Goal: Find specific page/section: Find specific page/section

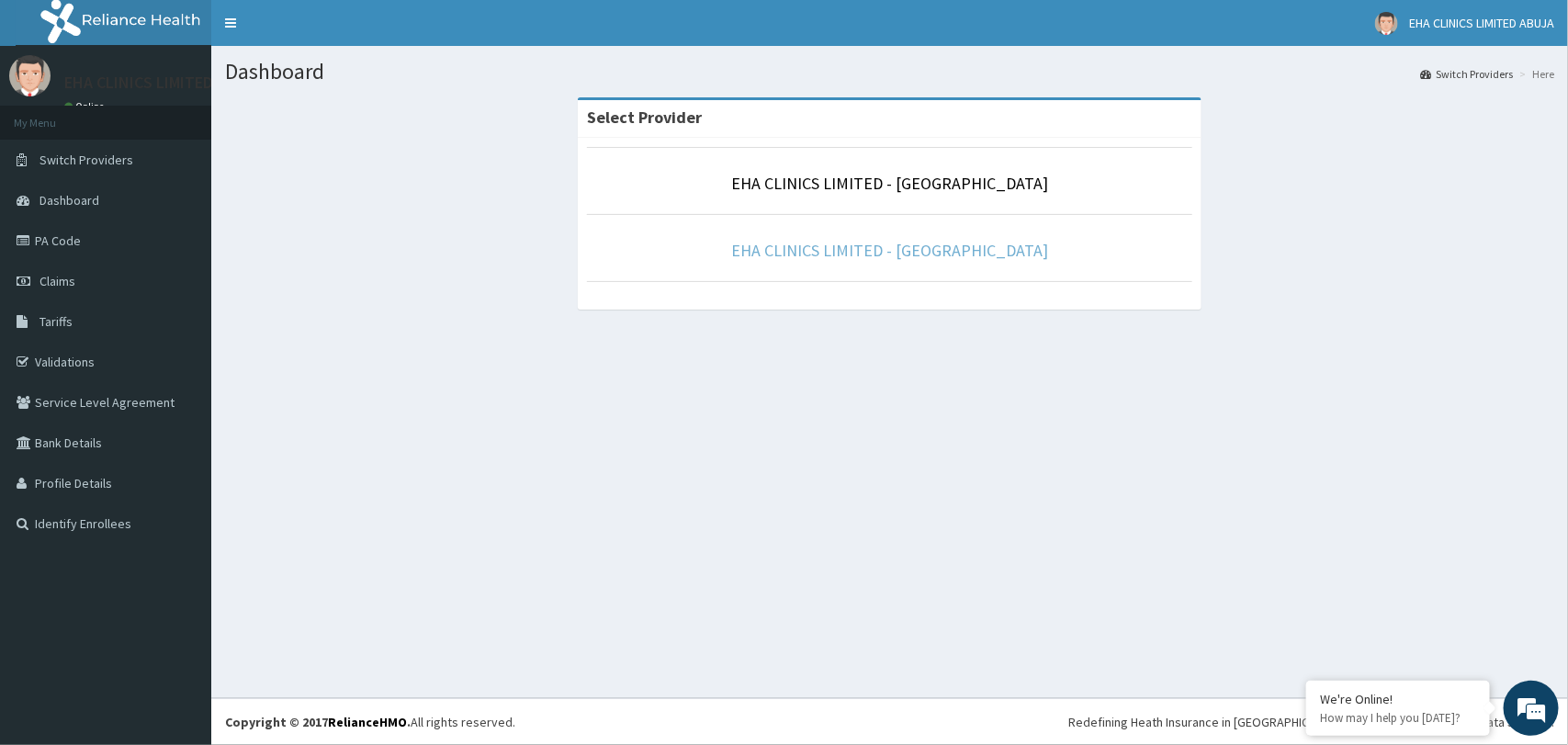
click at [890, 247] on link "EHA CLINICS LIMITED - [GEOGRAPHIC_DATA]" at bounding box center [890, 250] width 317 height 21
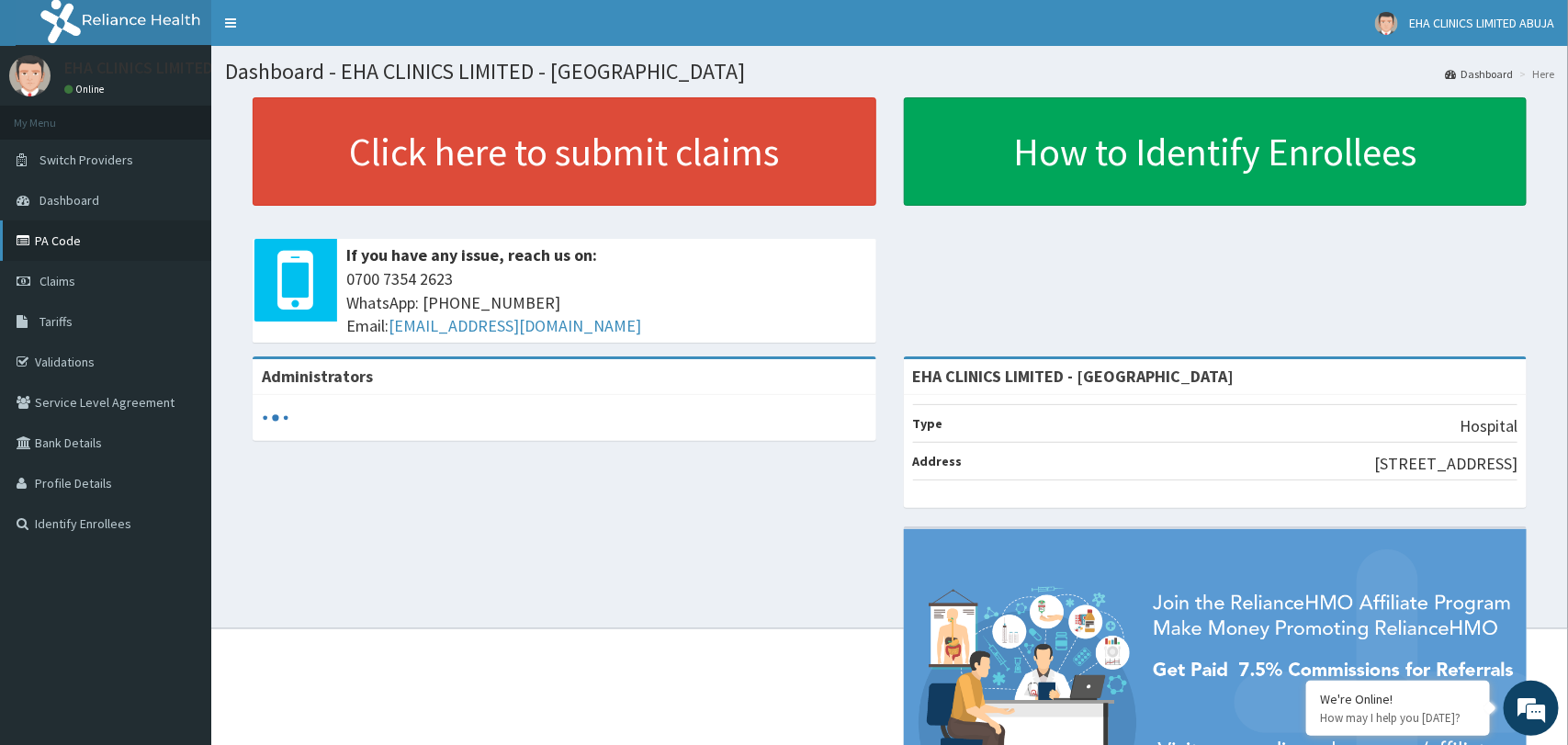
click at [83, 244] on link "PA Code" at bounding box center [106, 241] width 212 height 41
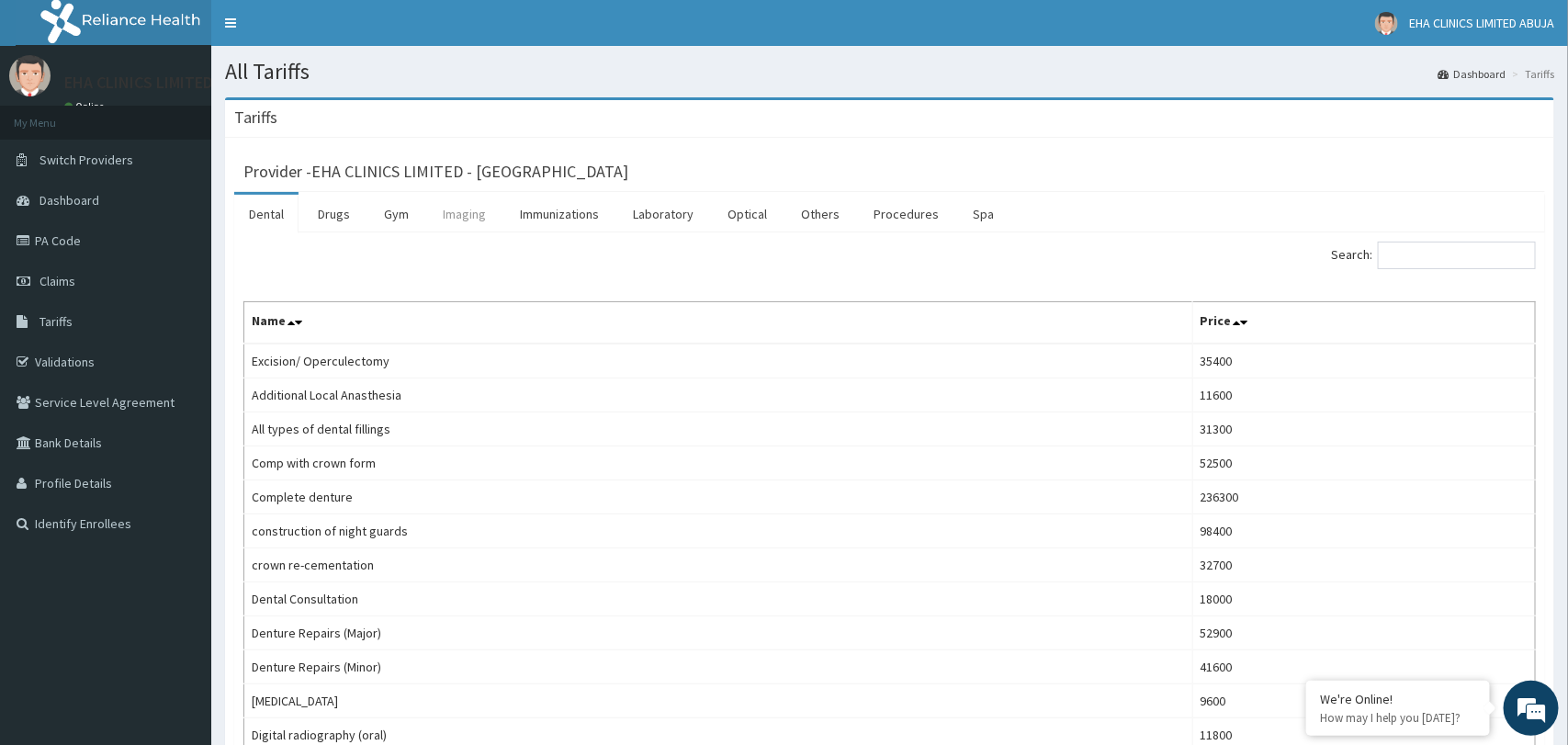
click at [468, 213] on link "Imaging" at bounding box center [464, 214] width 72 height 39
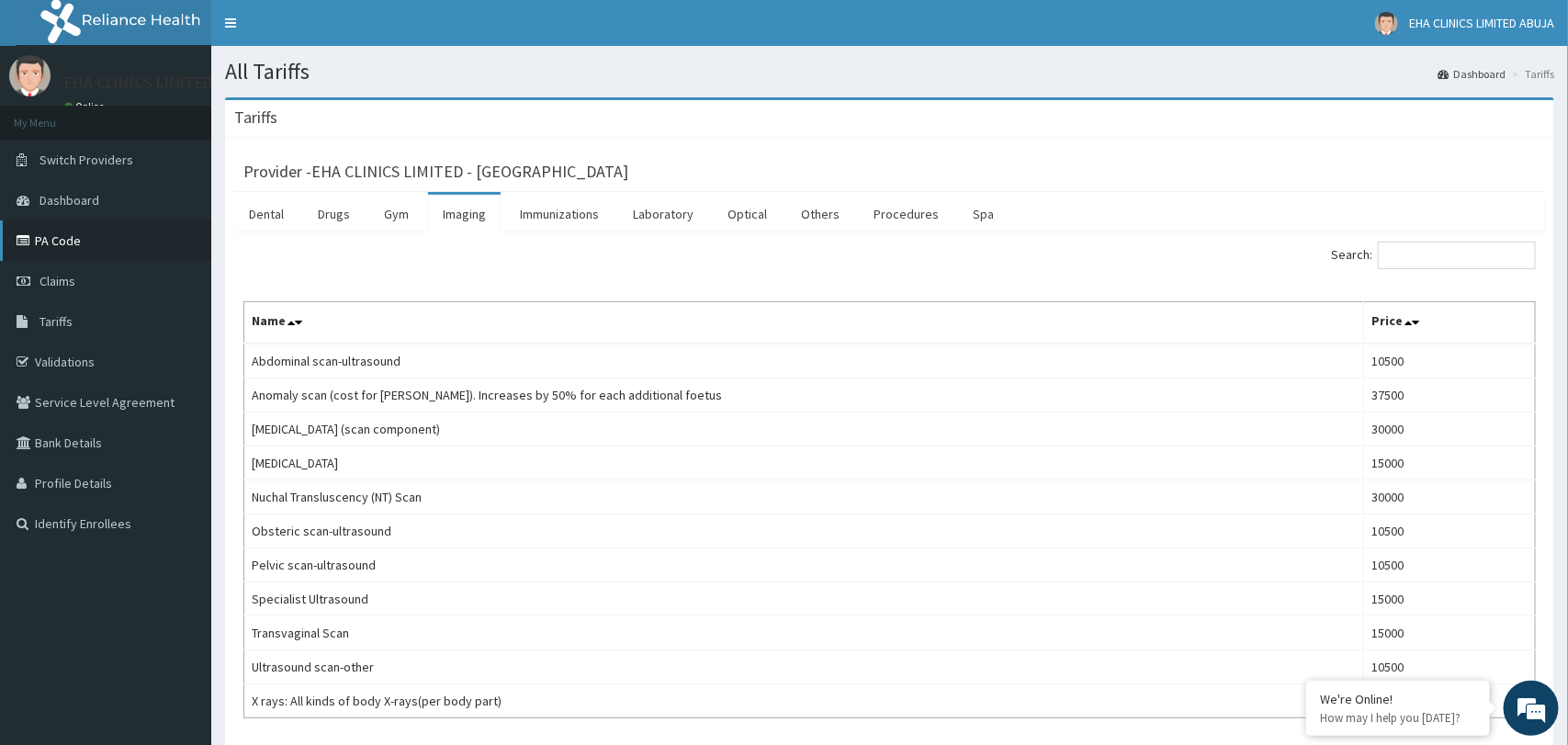
click at [94, 235] on link "PA Code" at bounding box center [106, 241] width 212 height 41
